Goal: Check status: Check status

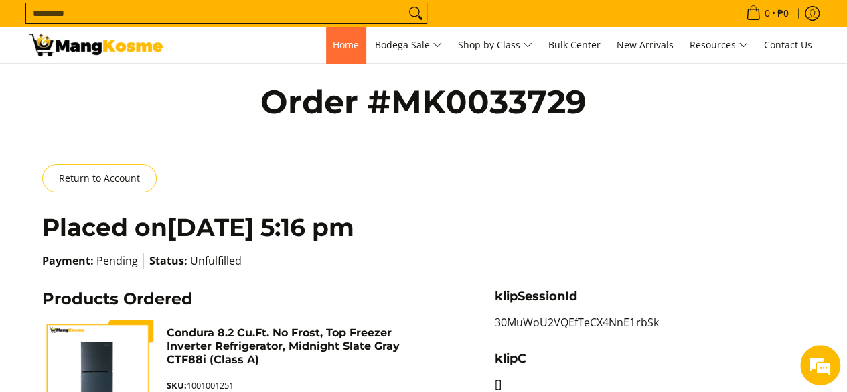
click at [333, 44] on span "Home" at bounding box center [346, 44] width 26 height 13
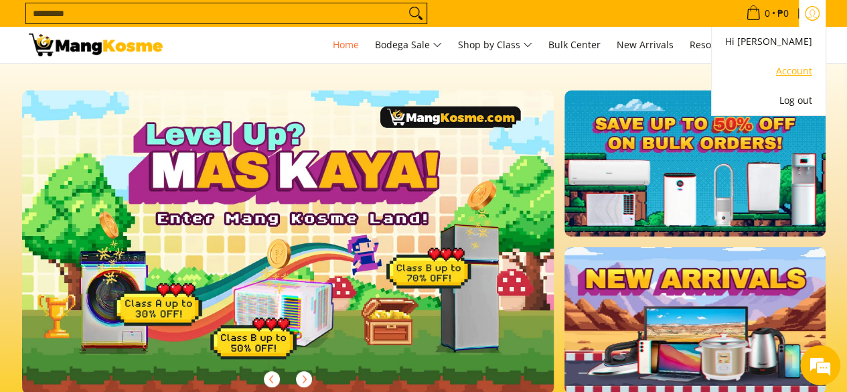
click at [794, 70] on link "Account" at bounding box center [768, 71] width 87 height 16
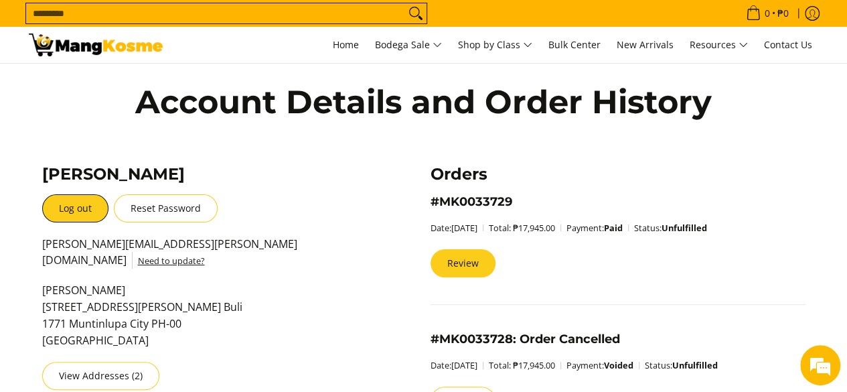
click at [486, 269] on link "Review" at bounding box center [463, 263] width 65 height 28
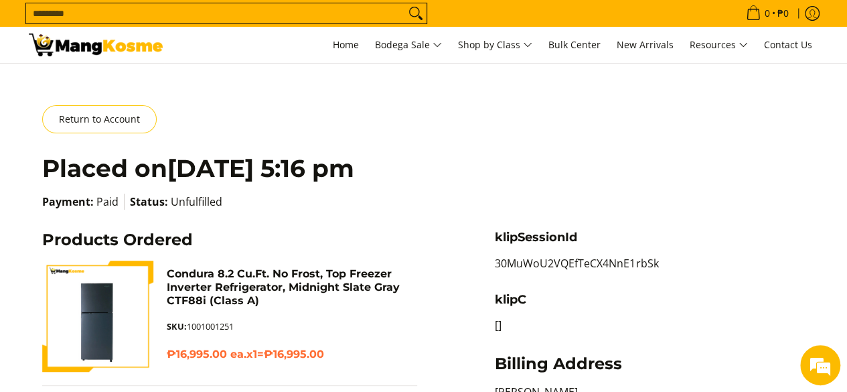
click at [297, 114] on div "Return to Account" at bounding box center [424, 119] width 764 height 28
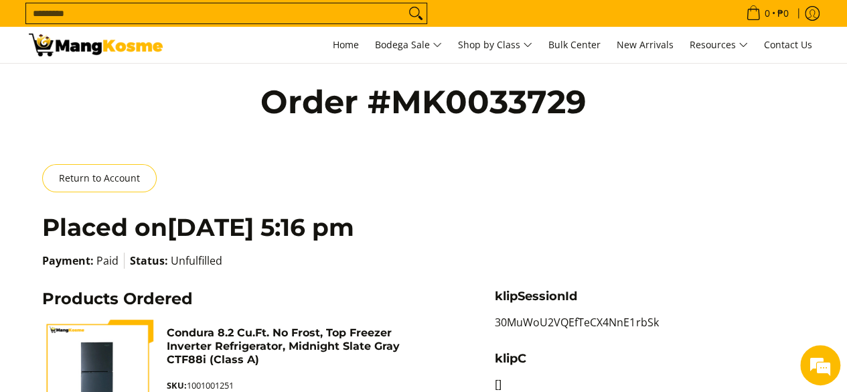
click at [395, 101] on h1 "Order #MK0033729" at bounding box center [423, 102] width 589 height 40
click at [643, 128] on div "Order #MK0033729" at bounding box center [424, 100] width 603 height 64
